Goal: Complete application form

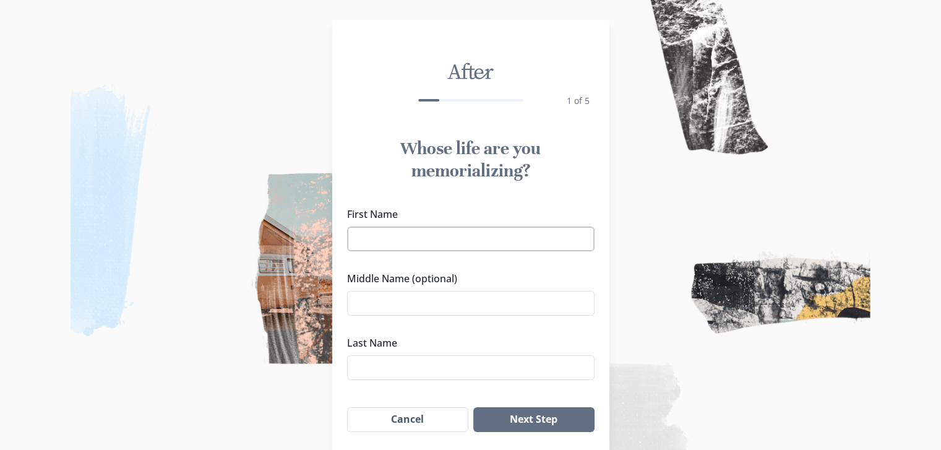
click at [386, 244] on input "First Name" at bounding box center [470, 238] width 247 height 25
type input "[PERSON_NAME]"
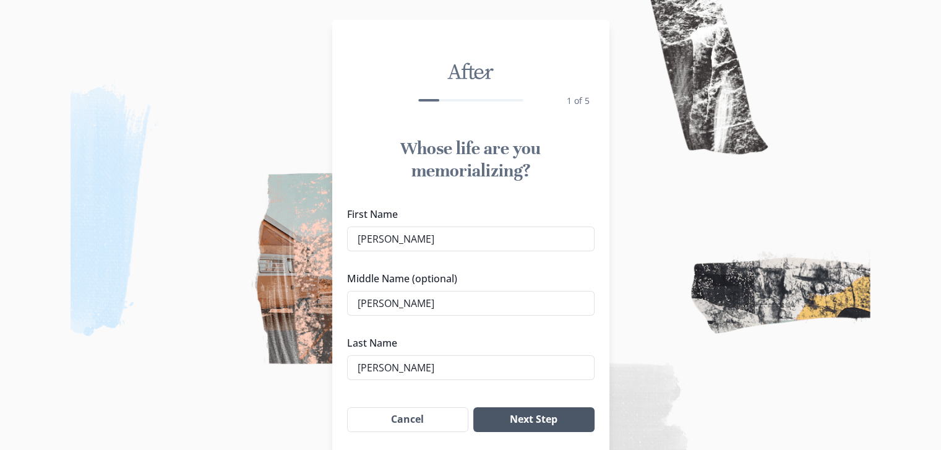
type input "[PERSON_NAME]"
click at [536, 422] on button "Next Step" at bounding box center [533, 419] width 121 height 25
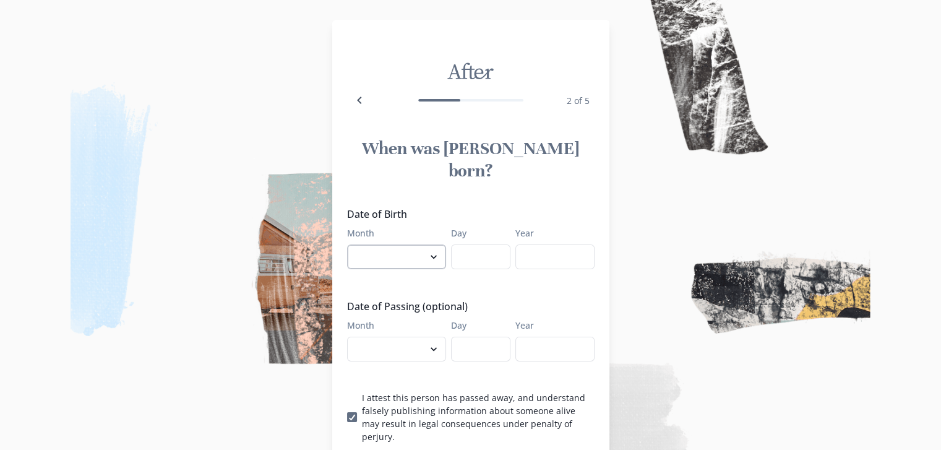
click at [430, 244] on select "January February March April May June July August September October November De…" at bounding box center [396, 256] width 99 height 25
select select "7"
click at [351, 244] on select "January February March April May June July August September October November De…" at bounding box center [396, 256] width 99 height 25
click at [467, 249] on div "Date of Birth Month January February March April May June July August September…" at bounding box center [470, 325] width 247 height 236
click at [469, 244] on input "Day" at bounding box center [480, 256] width 59 height 25
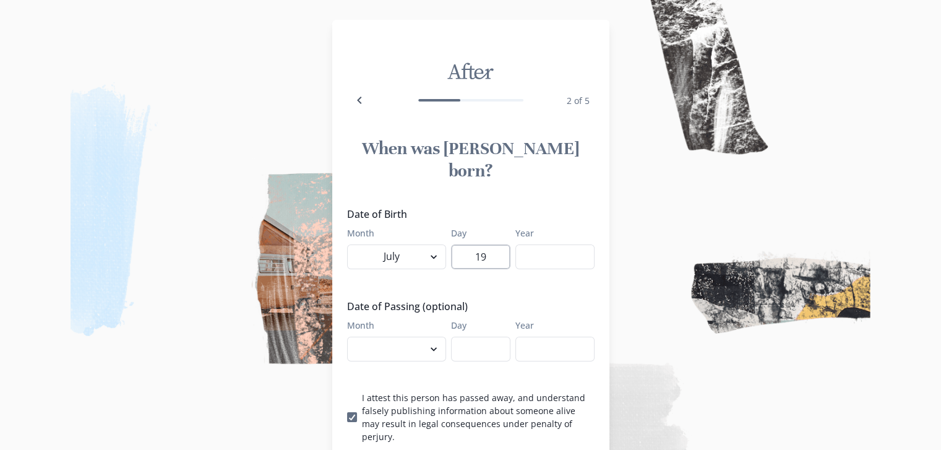
type input "19"
type input "1964"
click at [440, 336] on select "January February March April May June July August September October November De…" at bounding box center [396, 348] width 99 height 25
select select "8"
click at [351, 336] on select "January February March April May June July August September October November De…" at bounding box center [396, 348] width 99 height 25
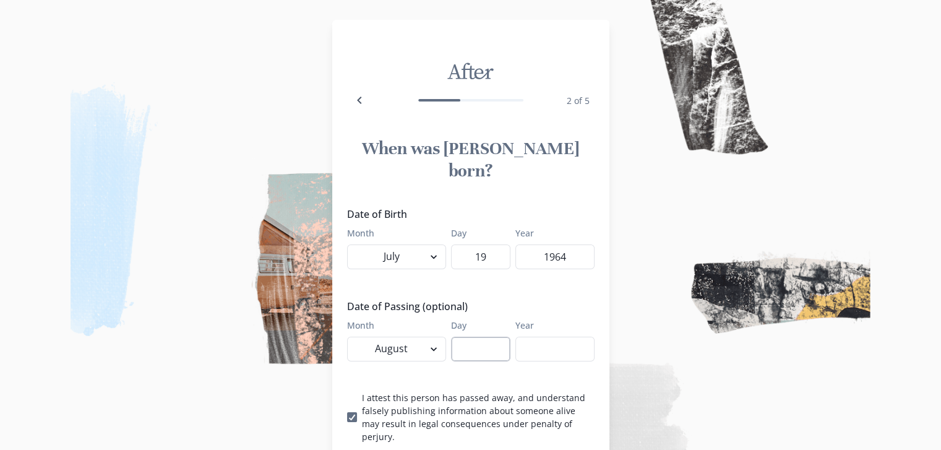
click at [467, 336] on input "Day" at bounding box center [480, 348] width 59 height 25
type input "17"
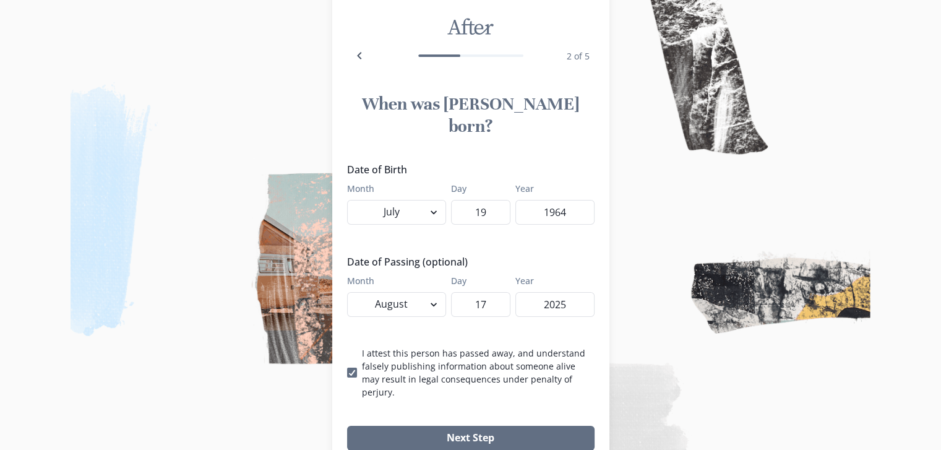
scroll to position [62, 0]
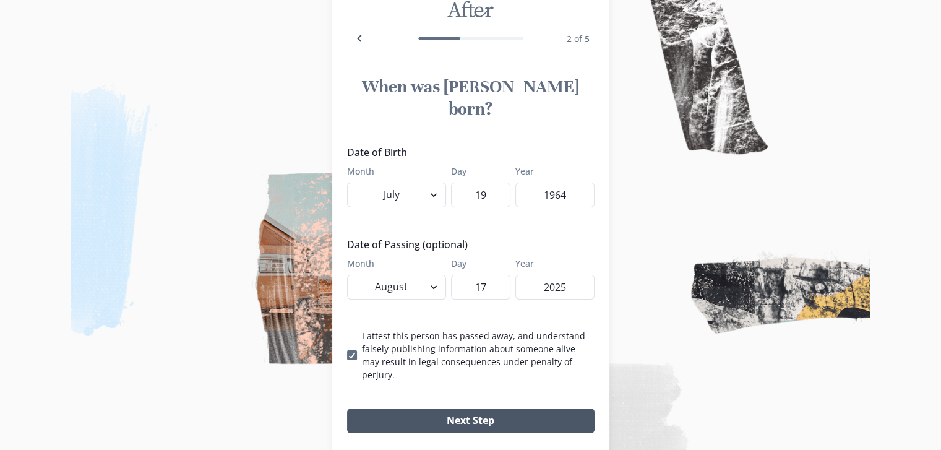
type input "2025"
click at [479, 408] on button "Next Step" at bounding box center [470, 420] width 247 height 25
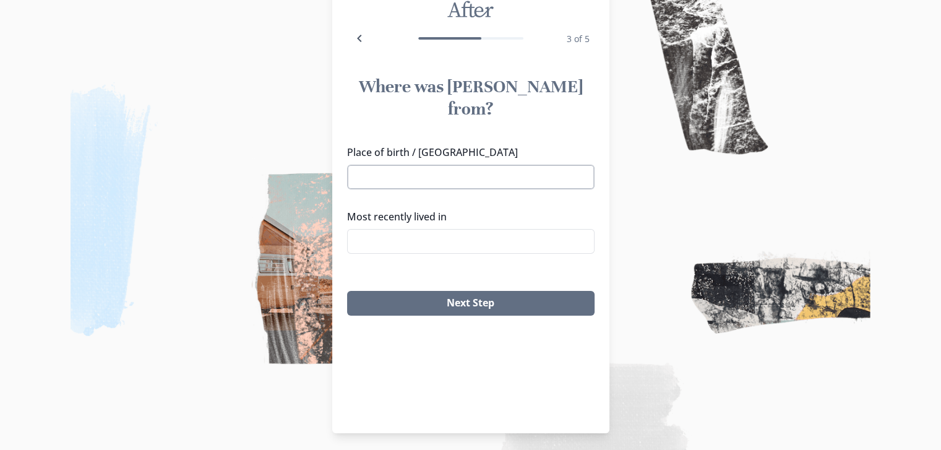
click at [424, 165] on input "Place of birth / [GEOGRAPHIC_DATA]" at bounding box center [470, 177] width 247 height 25
click at [414, 177] on li "[GEOGRAPHIC_DATA], [GEOGRAPHIC_DATA]" at bounding box center [475, 178] width 244 height 20
type input "[GEOGRAPHIC_DATA], [GEOGRAPHIC_DATA]"
click at [414, 229] on input "Most recently lived in" at bounding box center [470, 241] width 247 height 25
click at [406, 239] on li "Pensacola, [GEOGRAPHIC_DATA]" at bounding box center [475, 242] width 242 height 20
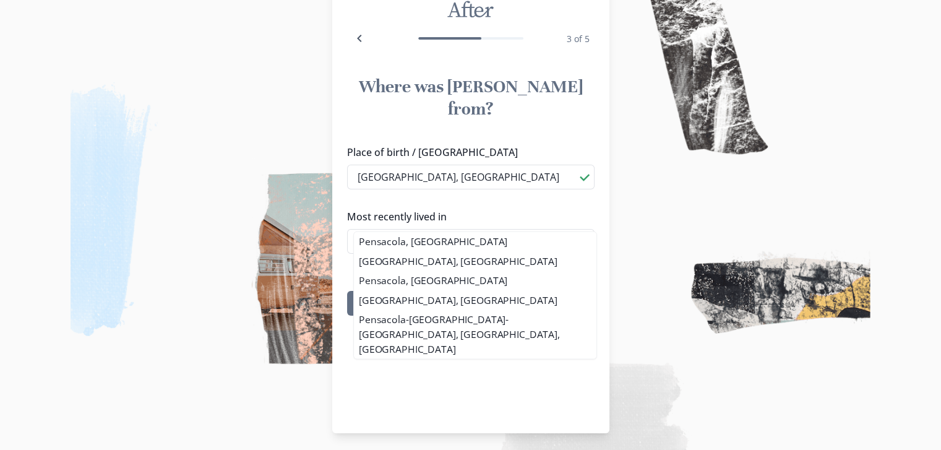
type input "Pensacola, [GEOGRAPHIC_DATA]"
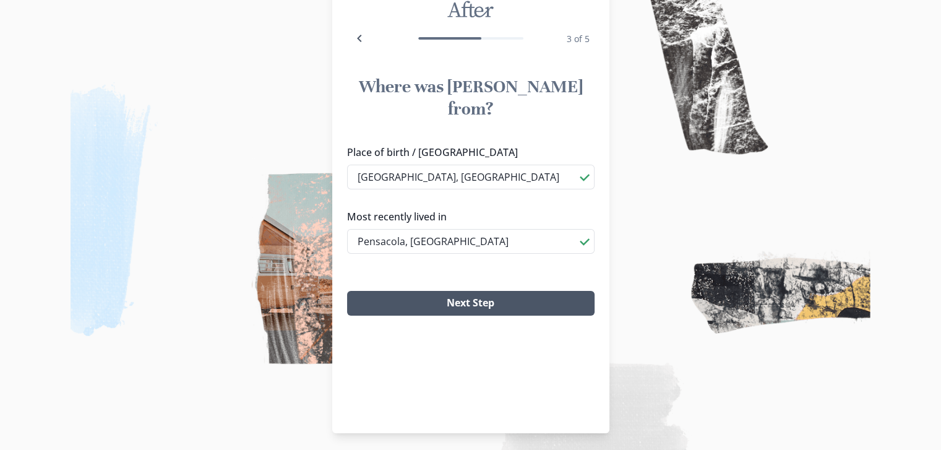
click at [448, 291] on button "Next Step" at bounding box center [470, 303] width 247 height 25
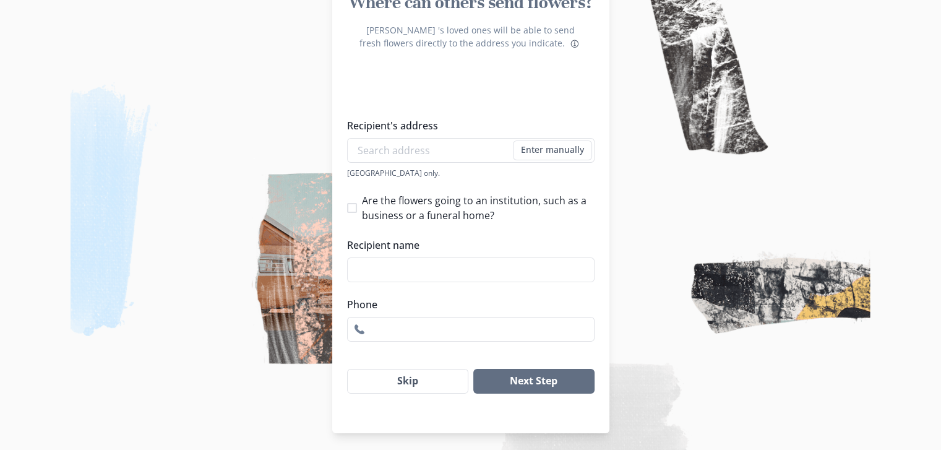
scroll to position [148, 0]
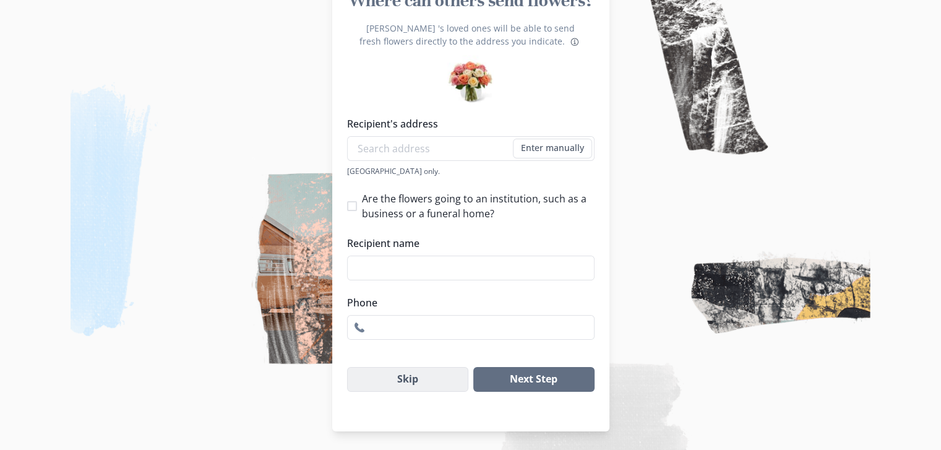
click at [422, 380] on button "Skip" at bounding box center [408, 379] width 122 height 25
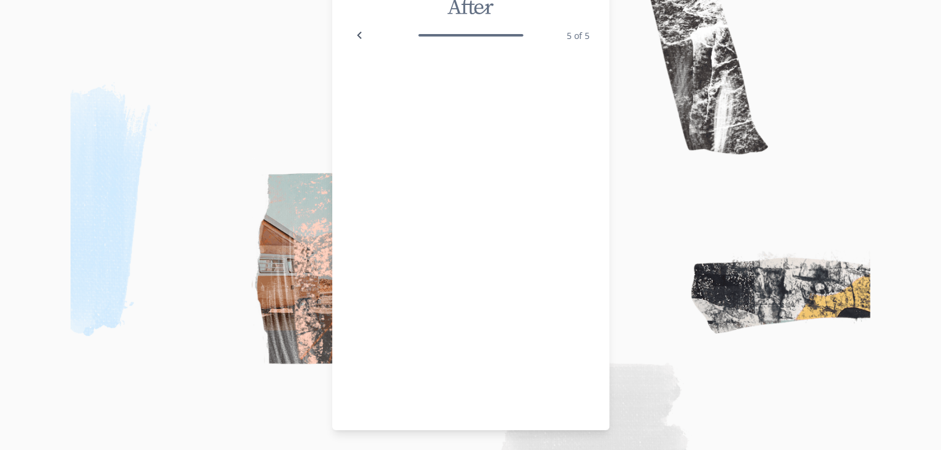
scroll to position [64, 0]
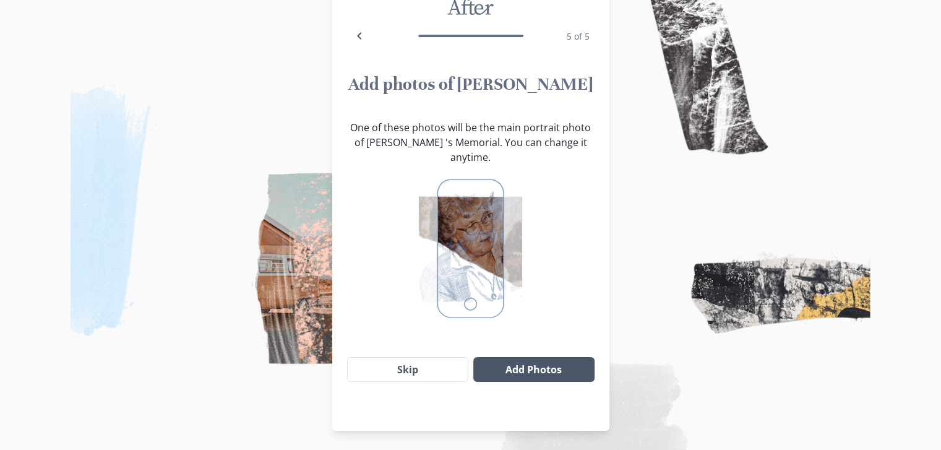
click at [516, 358] on button "Add Photos" at bounding box center [533, 369] width 121 height 25
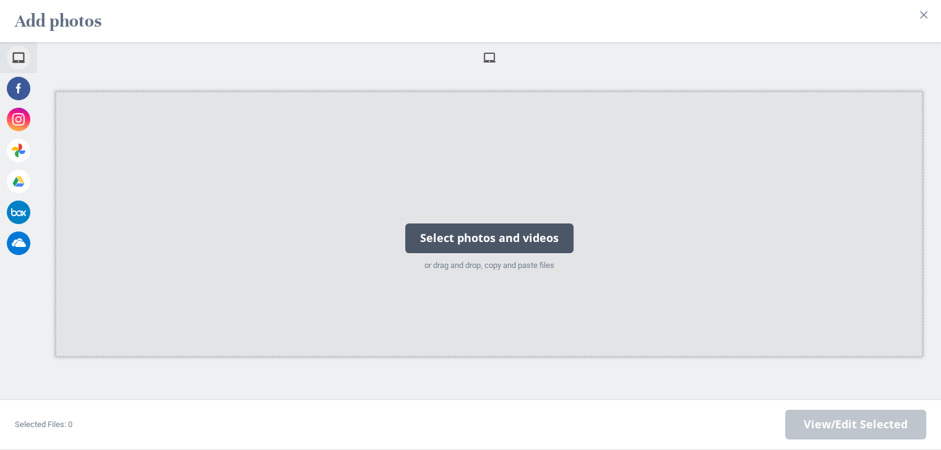
click at [512, 230] on div "Select photos and videos" at bounding box center [489, 238] width 168 height 30
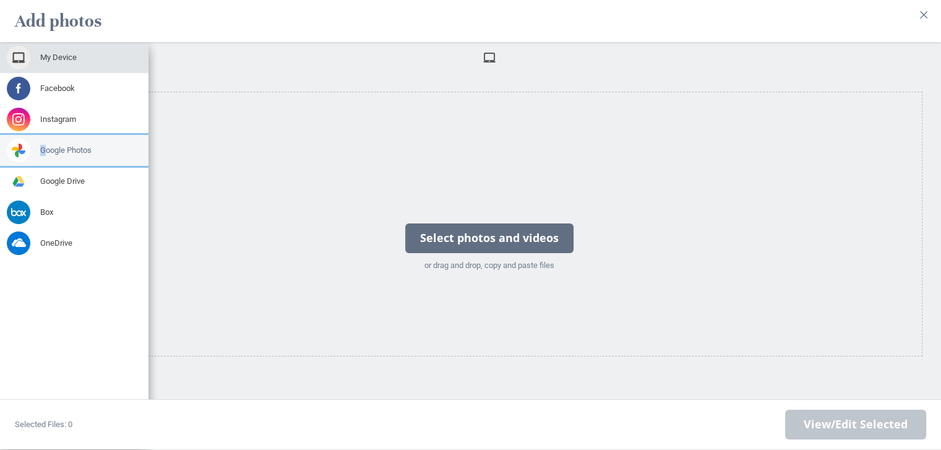
click at [43, 135] on div "Google Photos" at bounding box center [74, 150] width 148 height 31
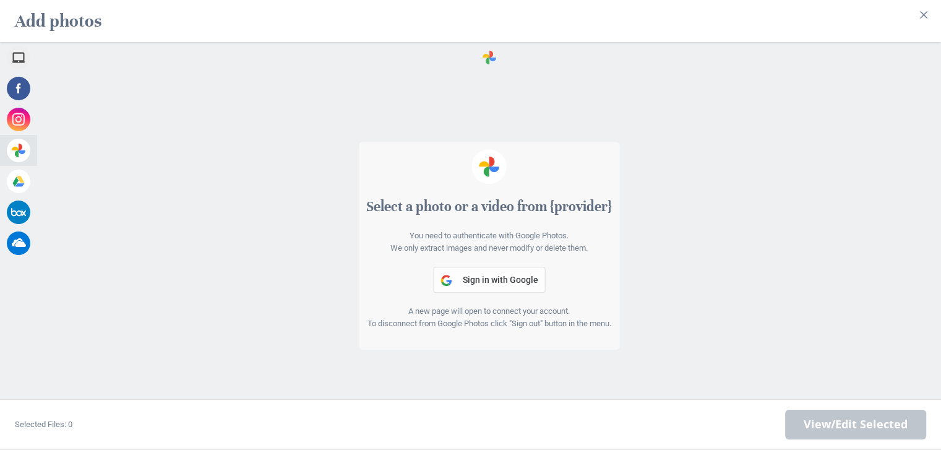
click at [499, 275] on span "Sign in with Google" at bounding box center [500, 280] width 75 height 10
